Goal: Transaction & Acquisition: Purchase product/service

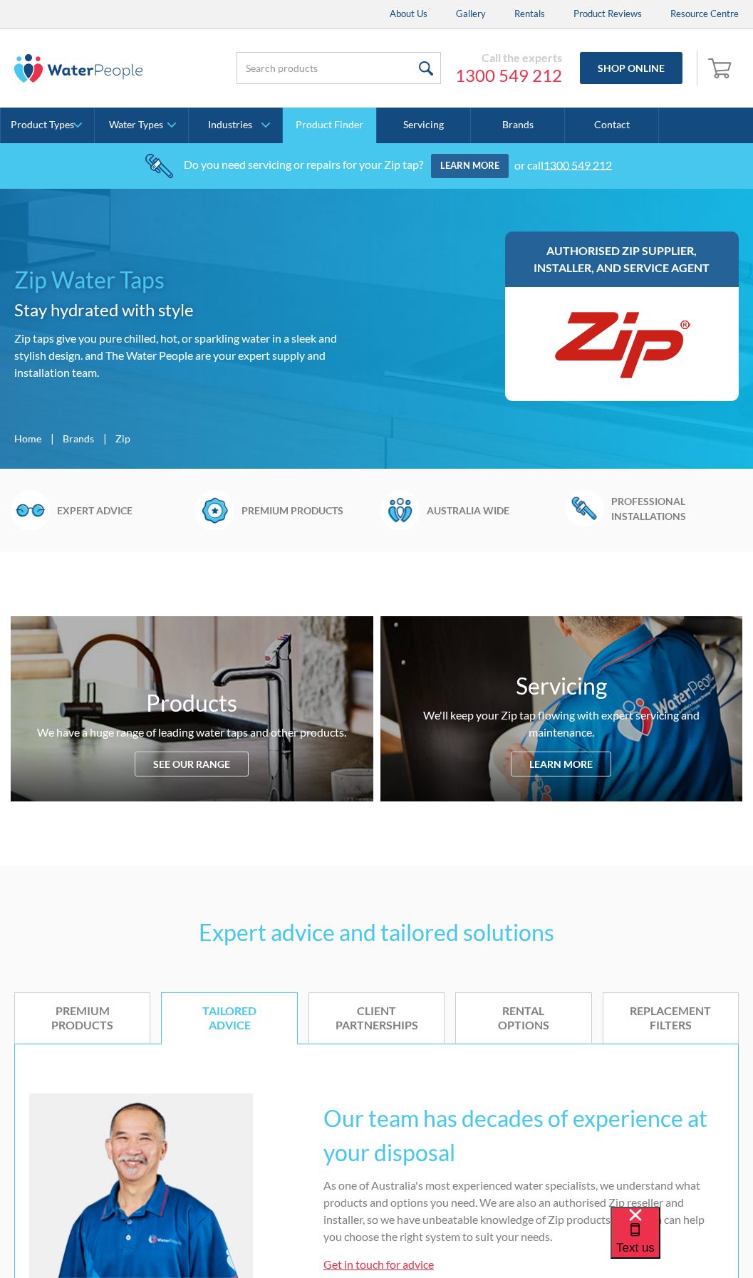
click at [334, 125] on link "Product Finder" at bounding box center [330, 126] width 94 height 36
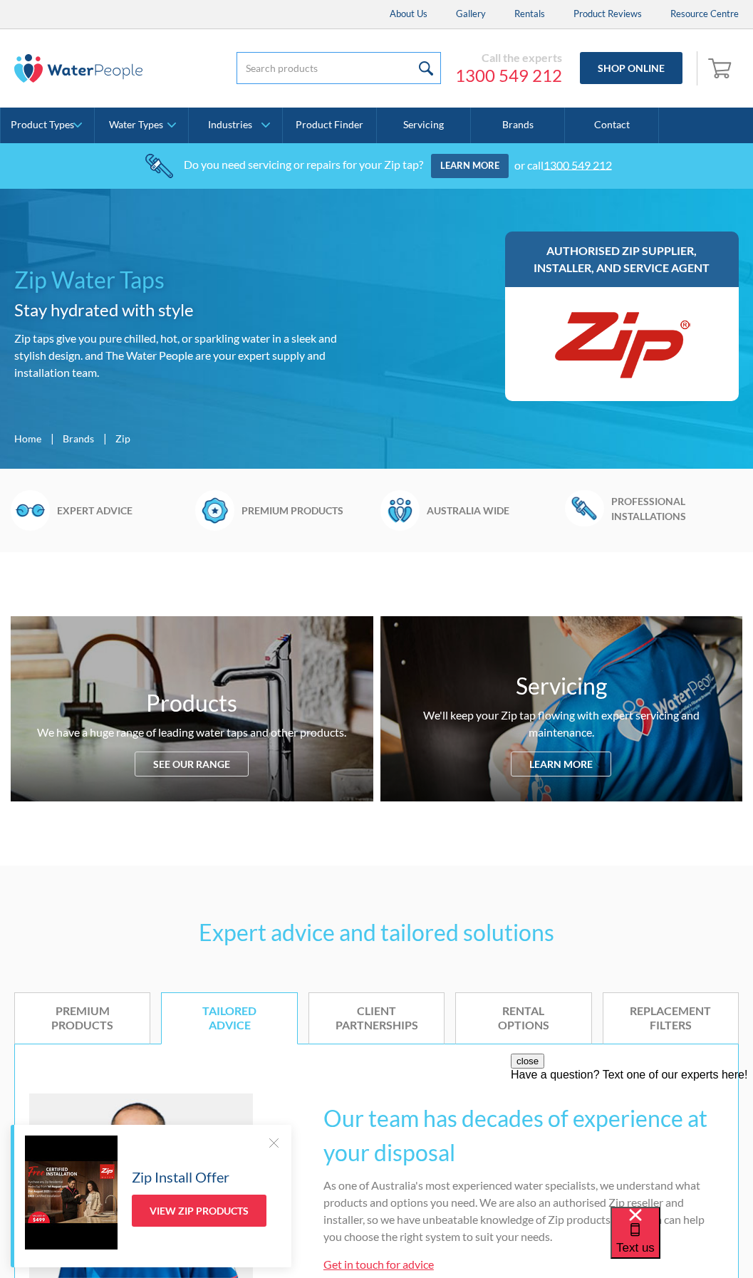
click at [279, 68] on input "search" at bounding box center [339, 68] width 204 height 32
type input "93703"
click at [410, 52] on input "submit" at bounding box center [425, 68] width 31 height 32
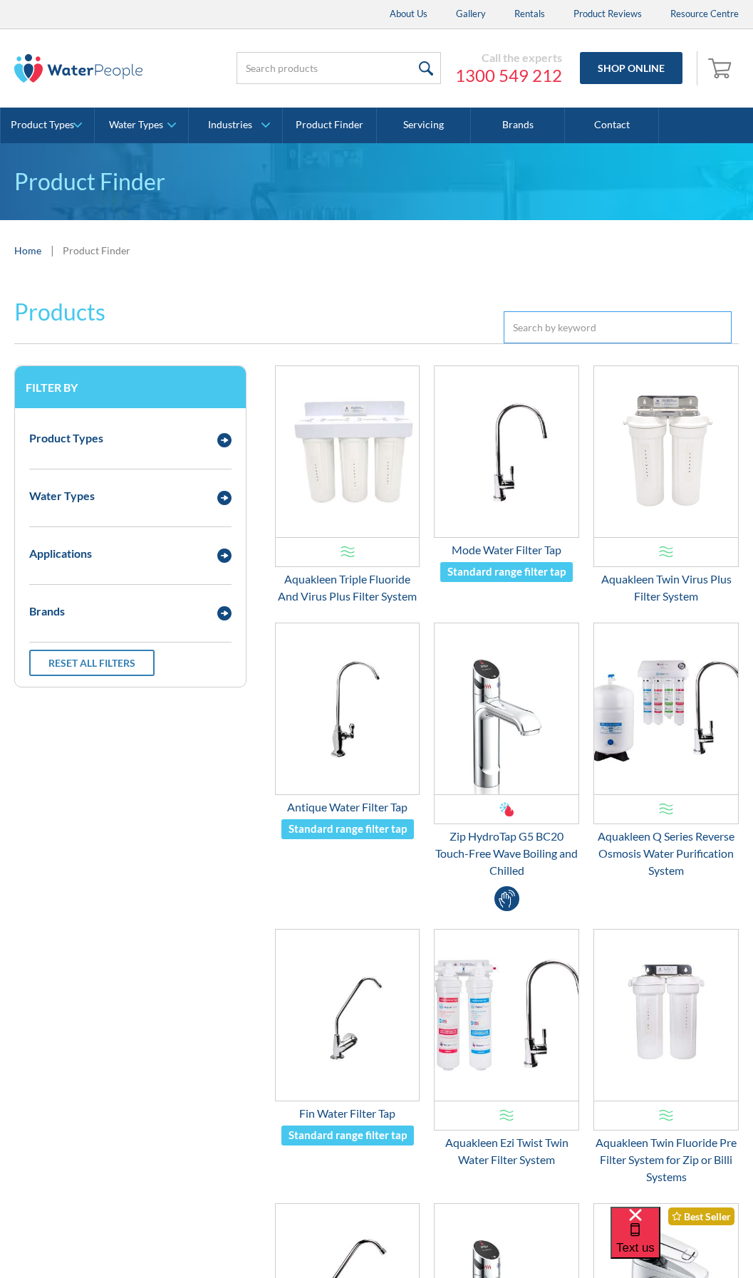
click at [569, 326] on input "Email Form 3" at bounding box center [618, 327] width 228 height 32
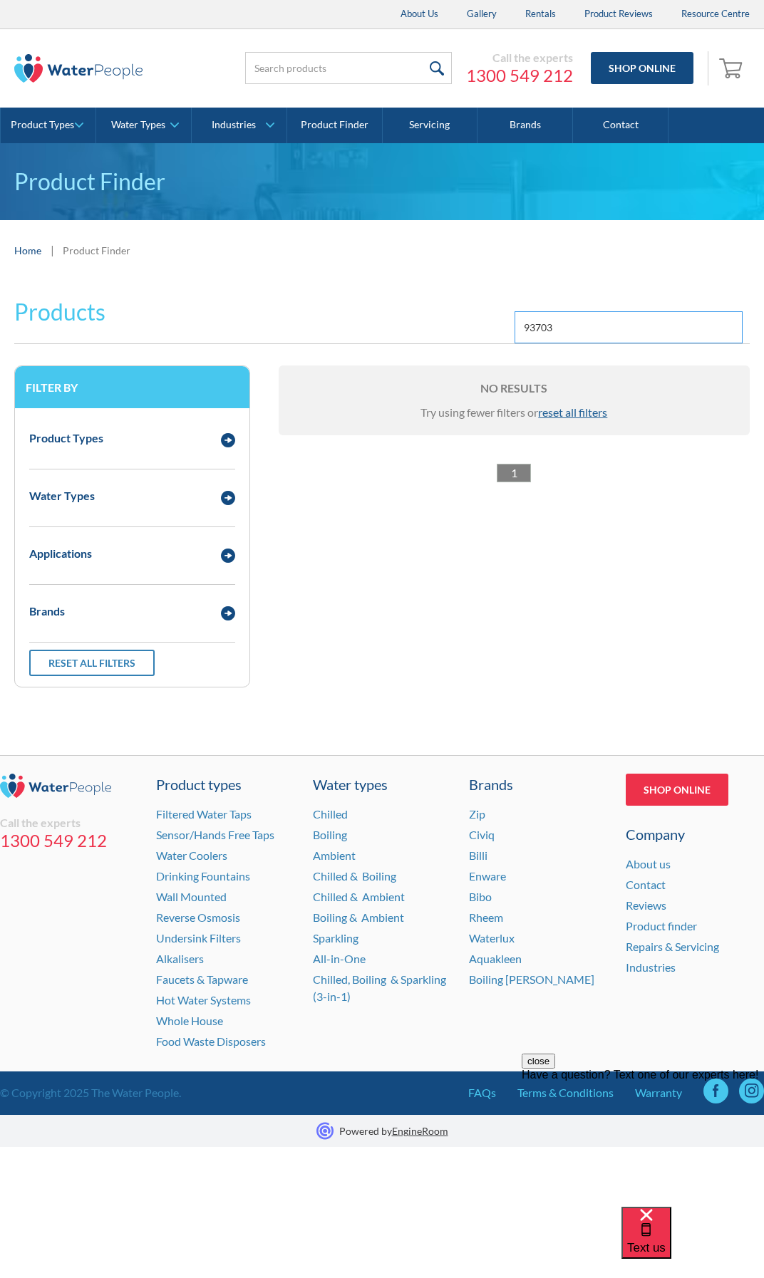
type input "93703"
drag, startPoint x: 569, startPoint y: 326, endPoint x: 519, endPoint y: 329, distance: 50.7
click at [519, 329] on input "93703" at bounding box center [628, 327] width 228 height 32
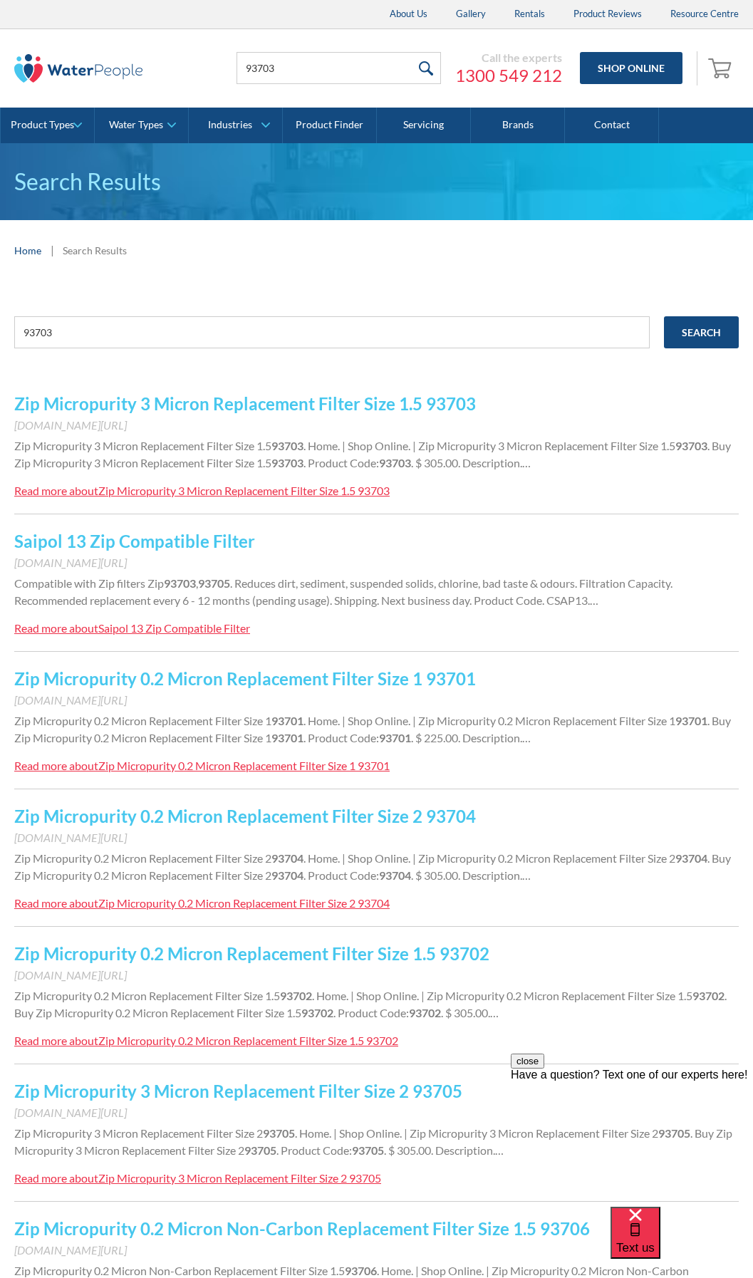
click at [214, 404] on link "Zip Micropurity 3 Micron Replacement Filter Size 1.5 93703" at bounding box center [245, 403] width 462 height 21
